Goal: Obtain resource: Obtain resource

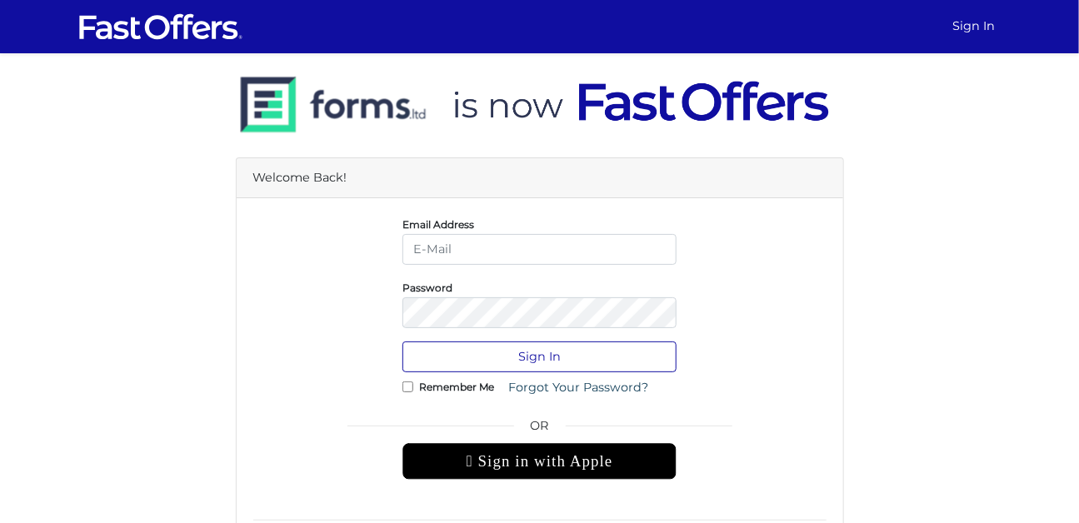
type input "gy.realtor@outlook.com"
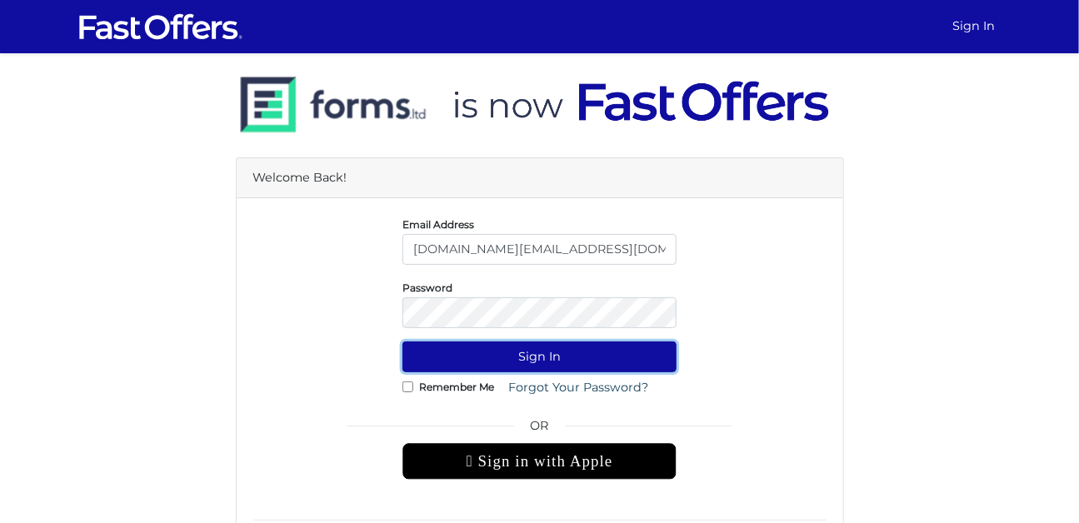
click at [508, 346] on button "Sign In" at bounding box center [540, 357] width 274 height 31
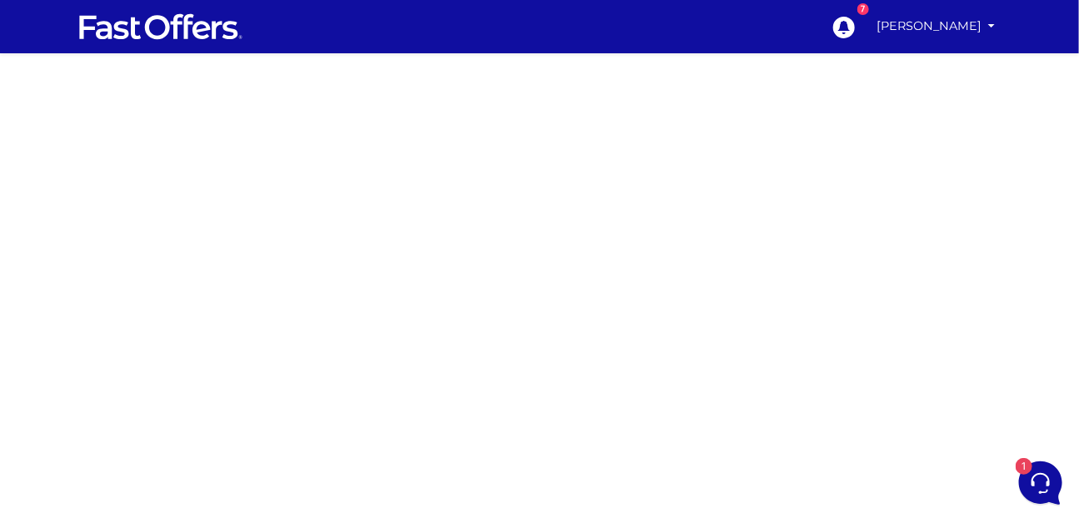
scroll to position [51, 0]
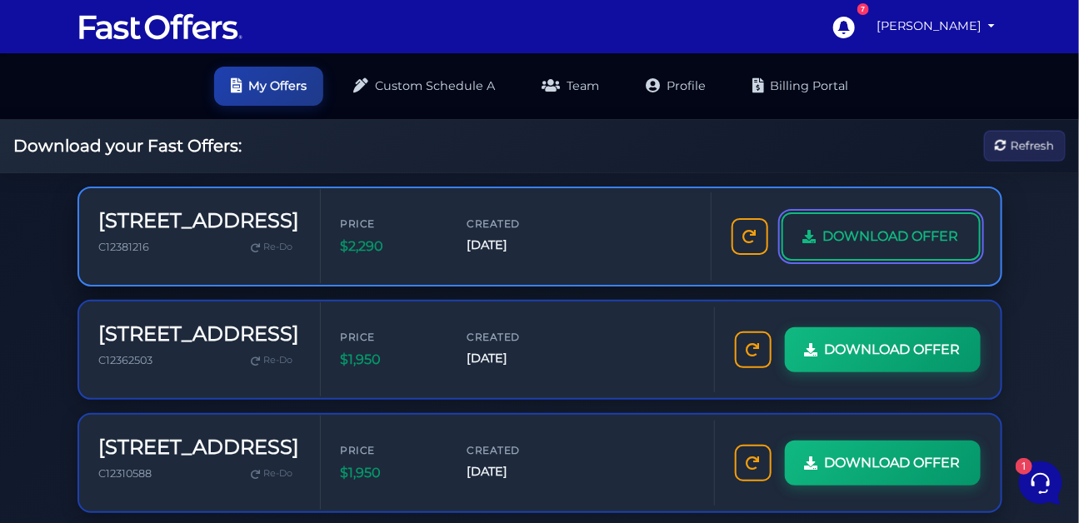
click at [824, 248] on span "DOWNLOAD OFFER" at bounding box center [892, 237] width 136 height 22
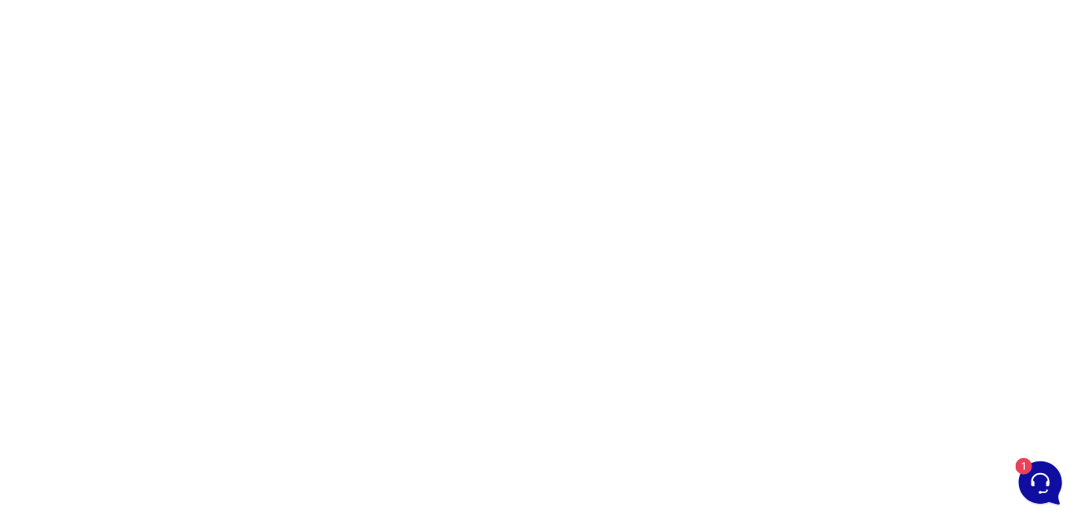
scroll to position [114, 0]
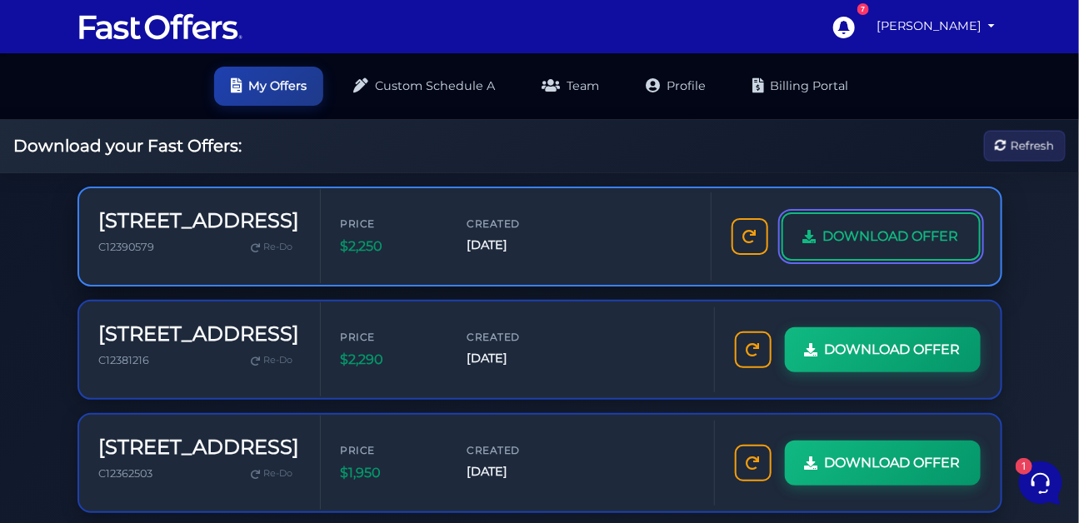
click at [824, 248] on span "DOWNLOAD OFFER" at bounding box center [892, 237] width 136 height 22
